Goal: Find specific page/section: Find specific page/section

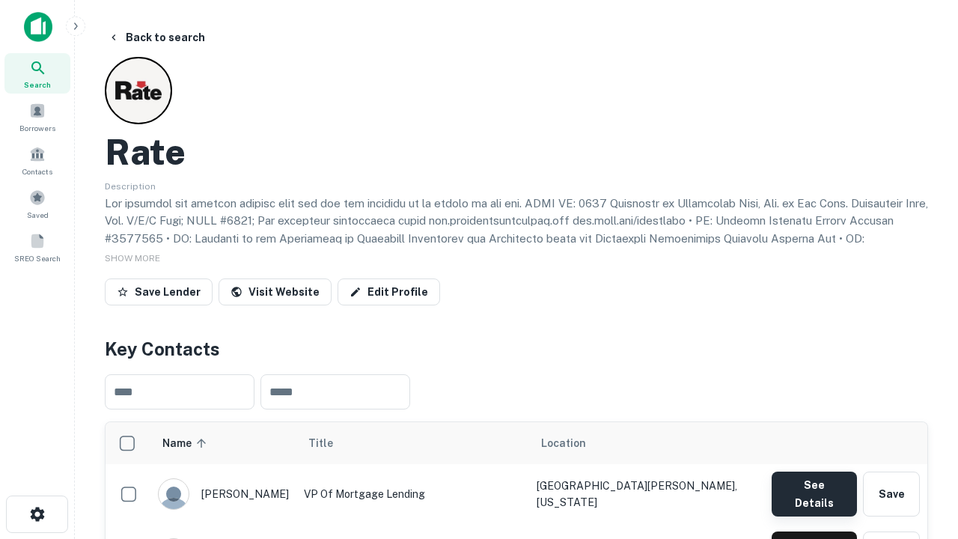
click at [813, 486] on button "See Details" at bounding box center [813, 493] width 85 height 45
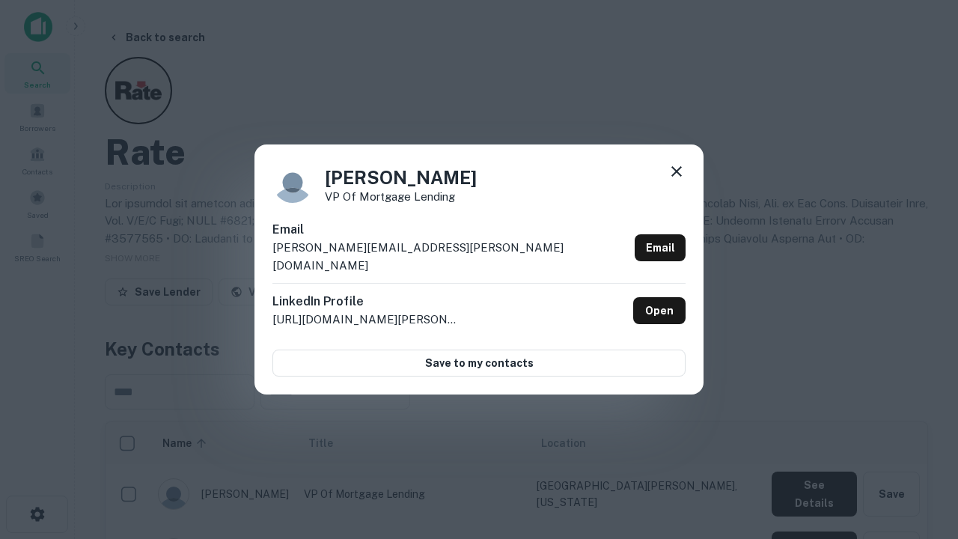
click at [676, 180] on icon at bounding box center [676, 171] width 18 height 18
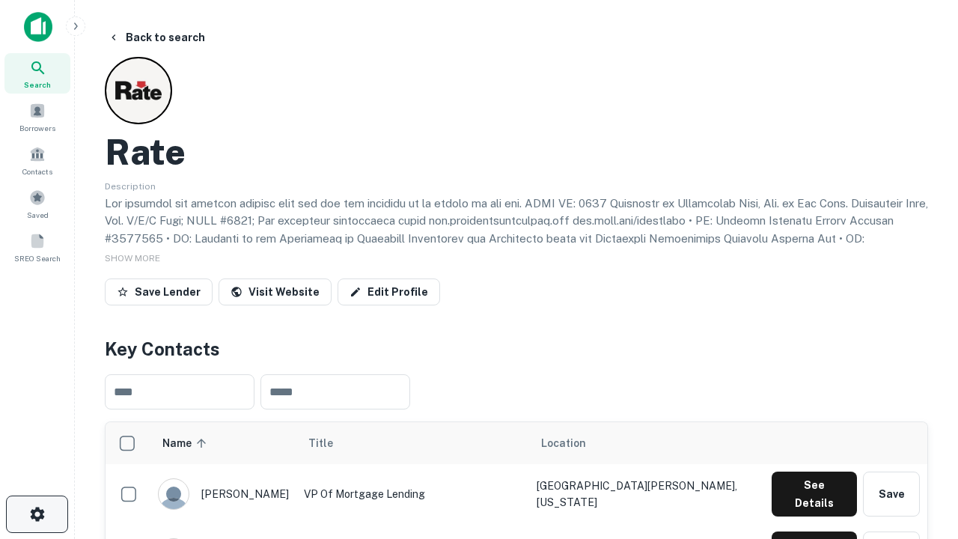
click at [37, 514] on icon "button" at bounding box center [37, 514] width 18 height 18
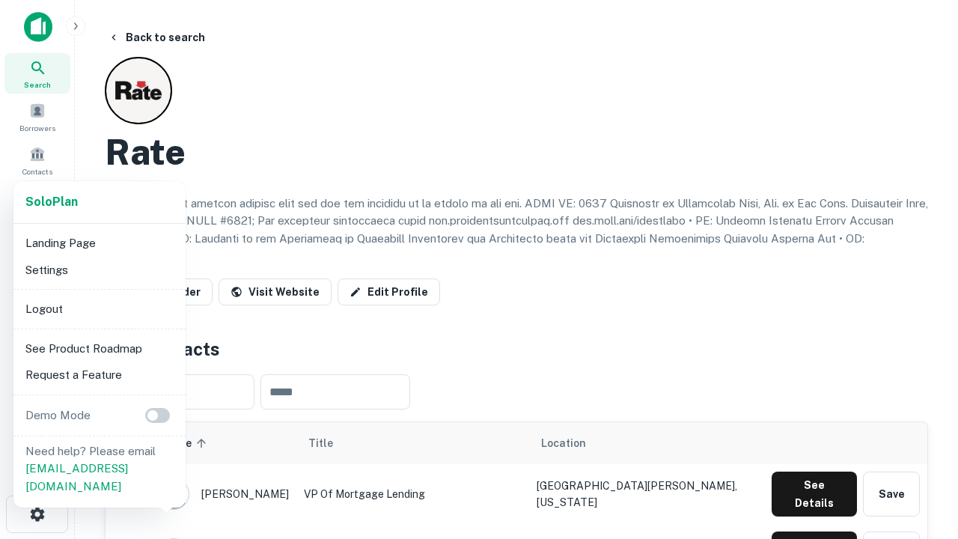
click at [99, 308] on li "Logout" at bounding box center [99, 308] width 160 height 27
